Goal: Task Accomplishment & Management: Manage account settings

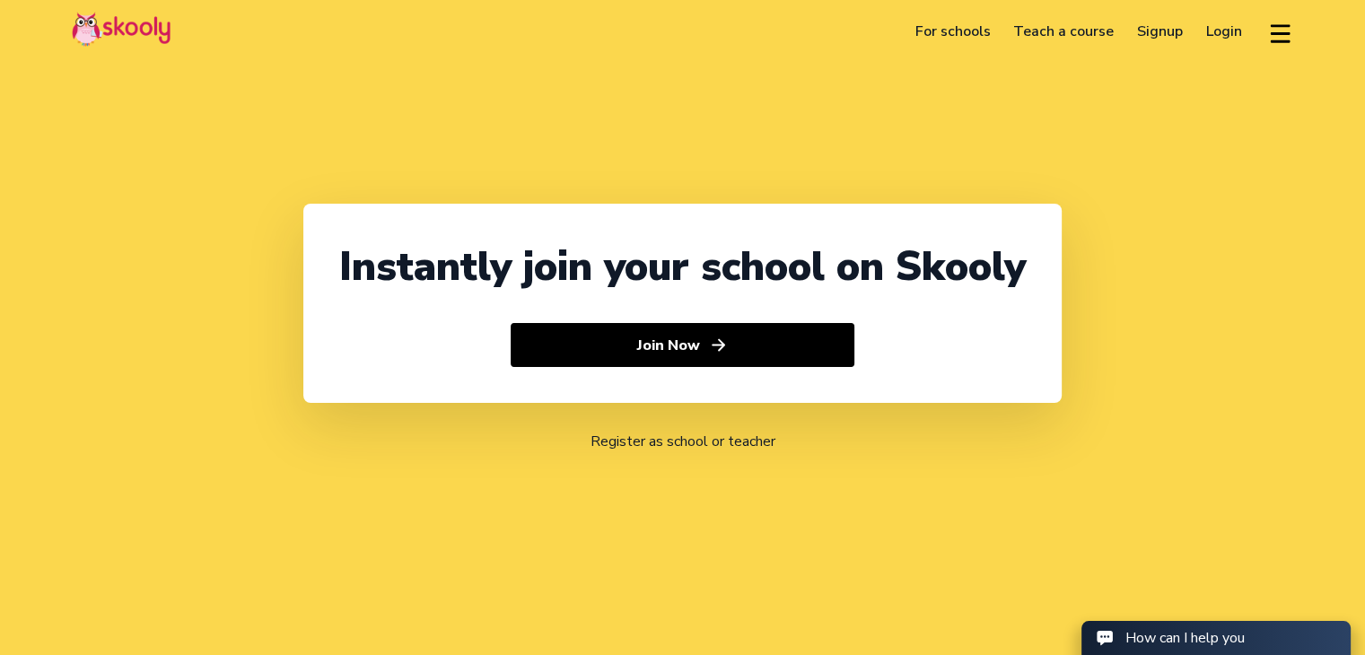
select select "91"
select select "[GEOGRAPHIC_DATA]"
select select "[GEOGRAPHIC_DATA]/[GEOGRAPHIC_DATA]"
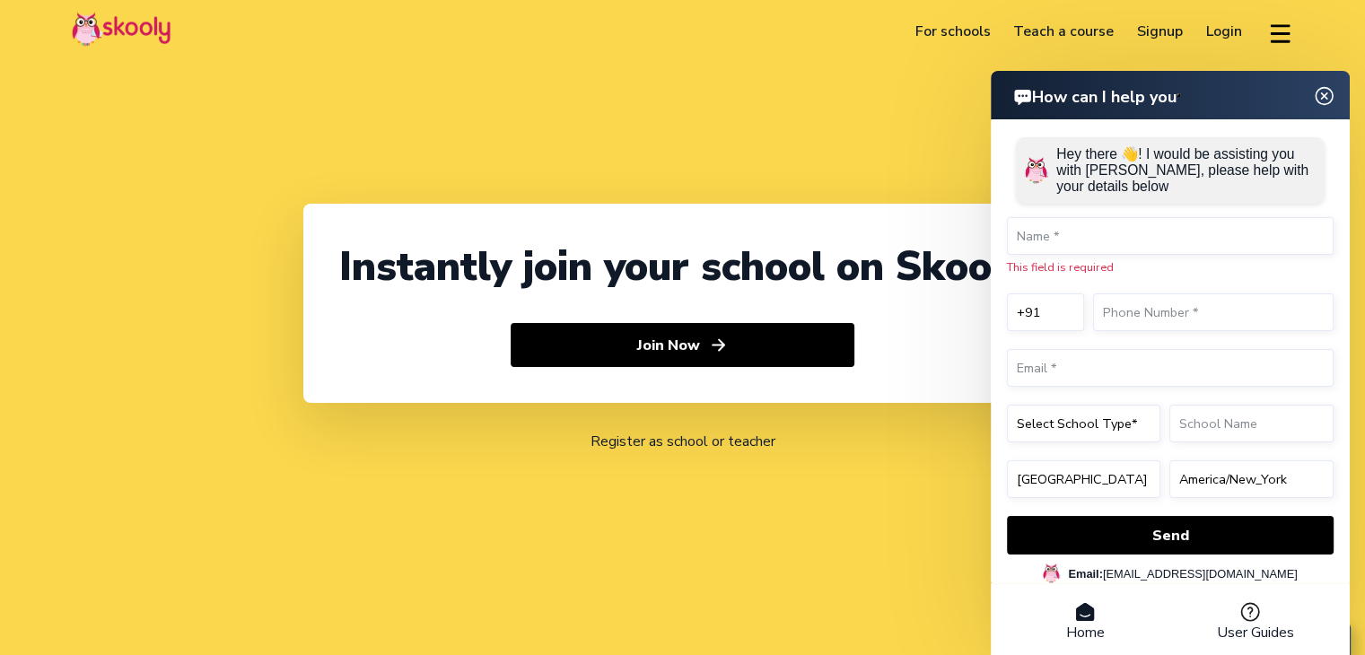
click at [1320, 106] on img at bounding box center [1325, 95] width 34 height 22
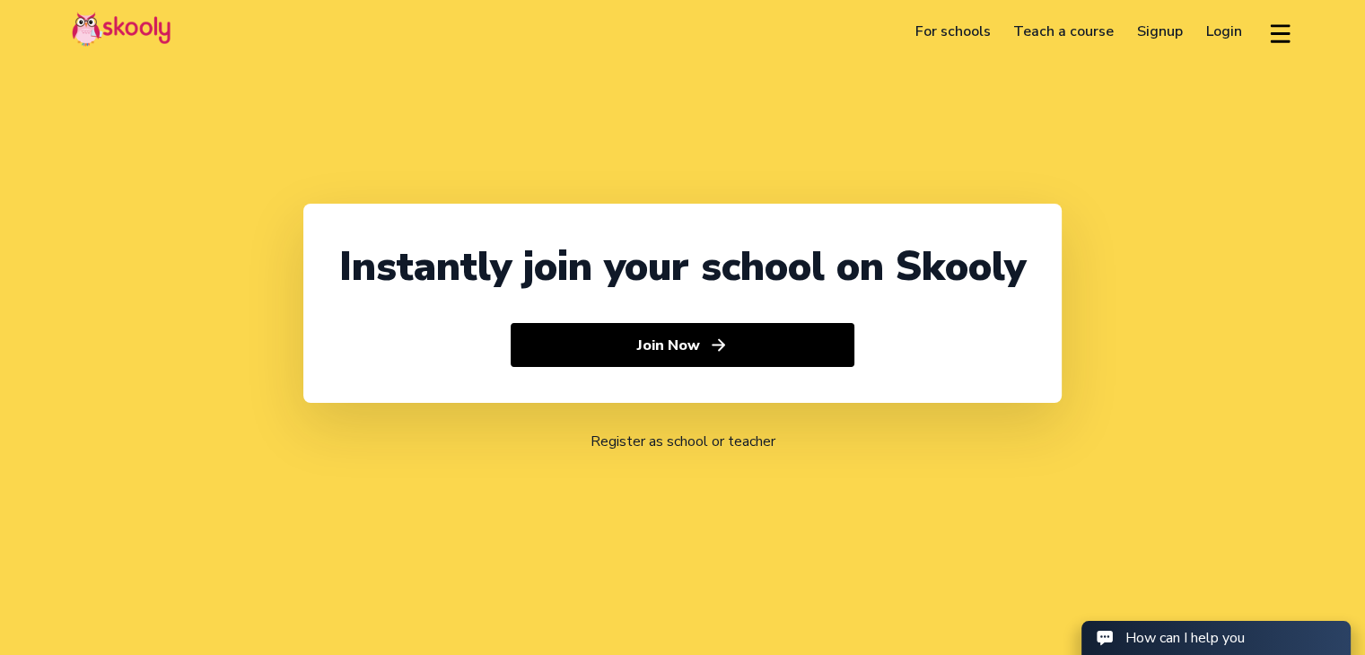
click at [1213, 32] on link "Login" at bounding box center [1224, 31] width 59 height 29
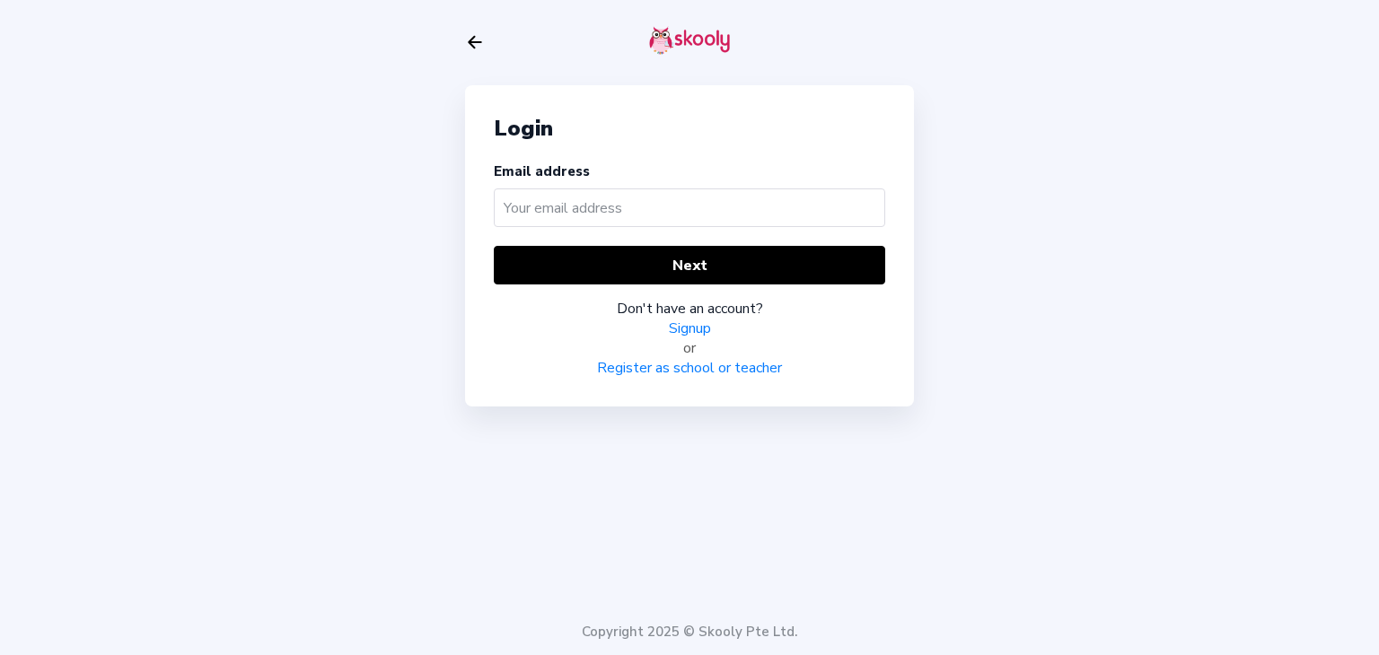
click at [567, 211] on input "text" at bounding box center [689, 207] width 391 height 39
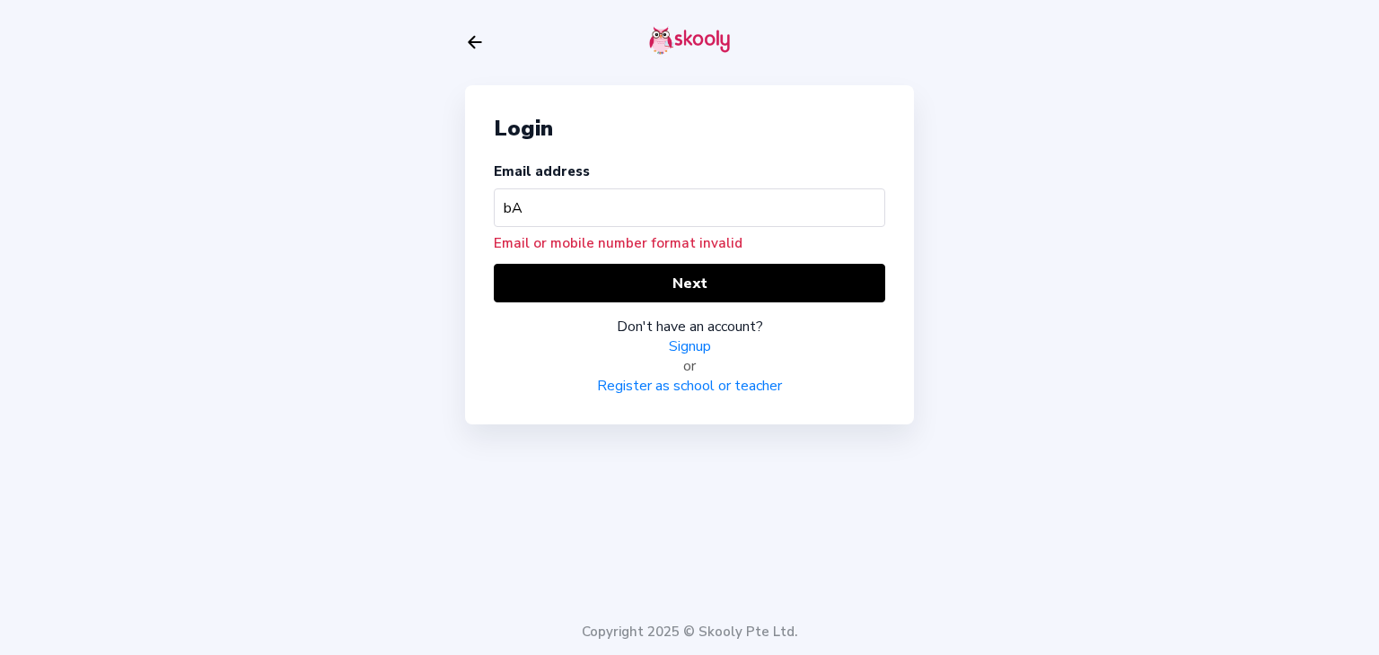
type input "b"
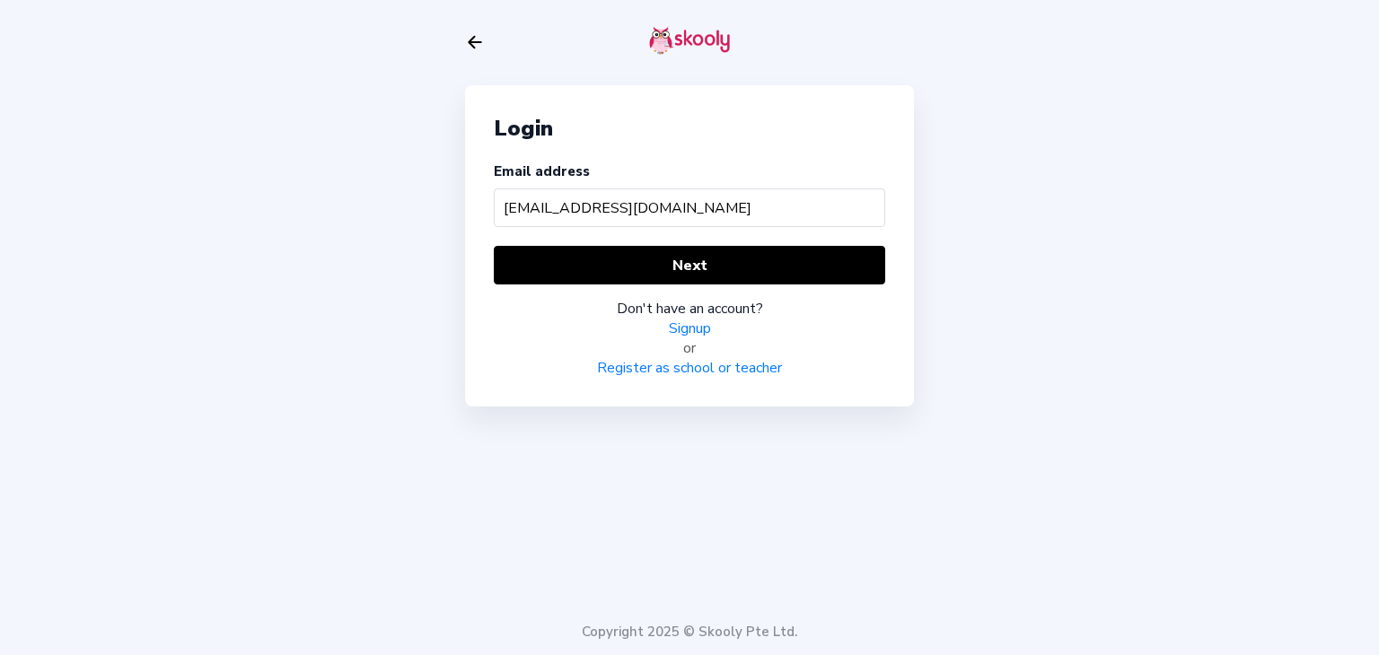
type input "[EMAIL_ADDRESS][DOMAIN_NAME]"
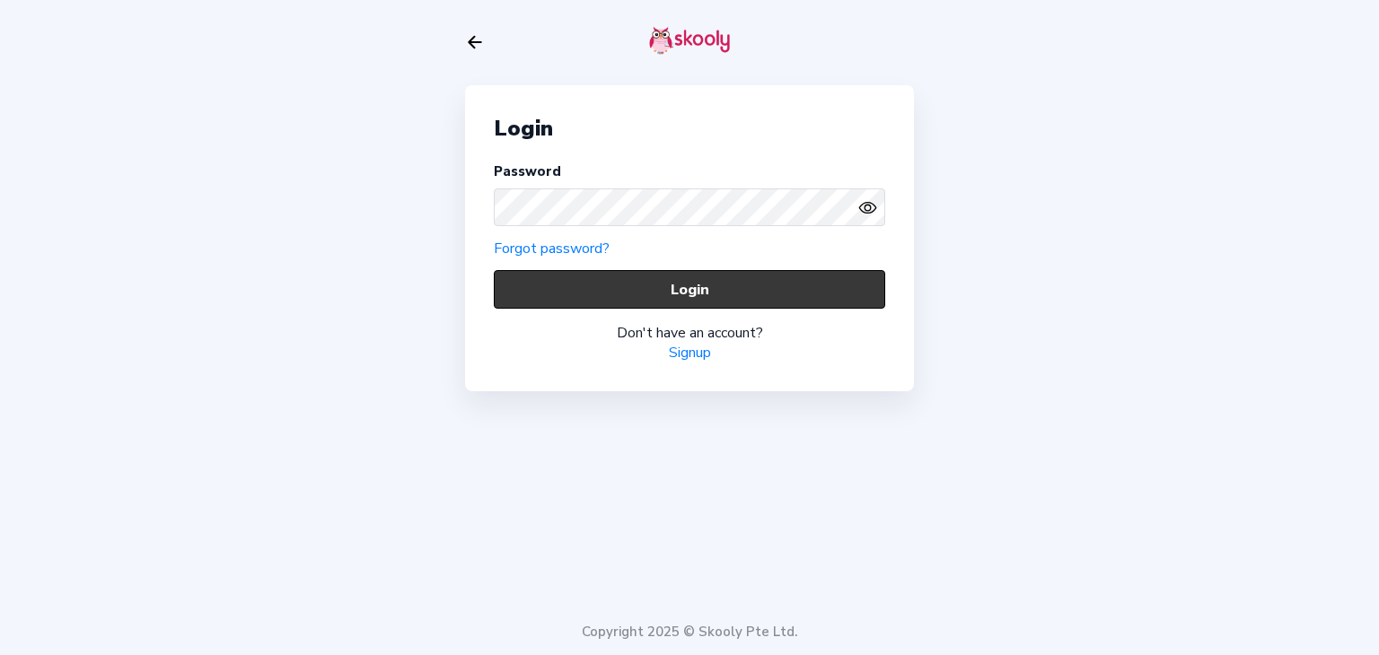
click at [562, 296] on button "Login" at bounding box center [689, 289] width 391 height 39
